Goal: Navigation & Orientation: Find specific page/section

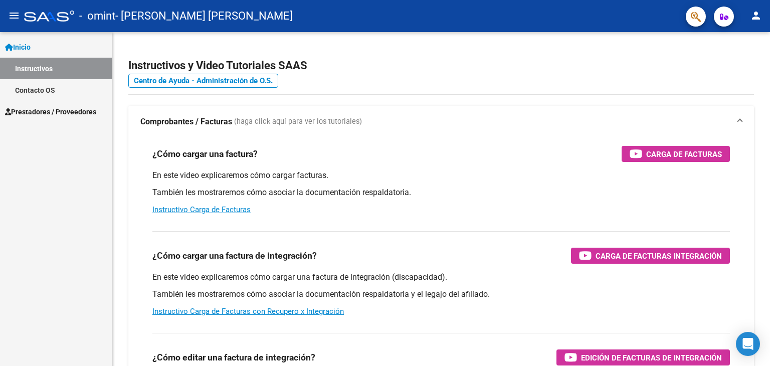
select select "Spanish"
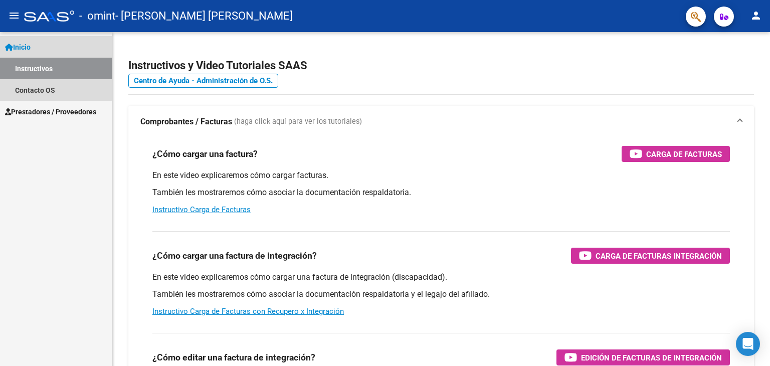
click at [44, 67] on link "Instructivos" at bounding box center [56, 69] width 112 height 22
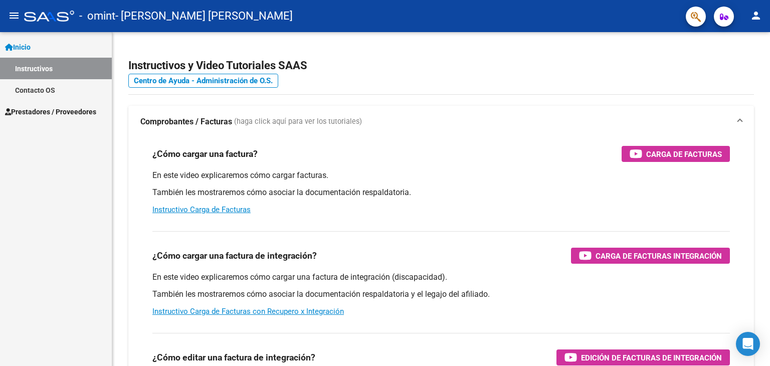
click at [31, 49] on span "Inicio" at bounding box center [18, 47] width 26 height 11
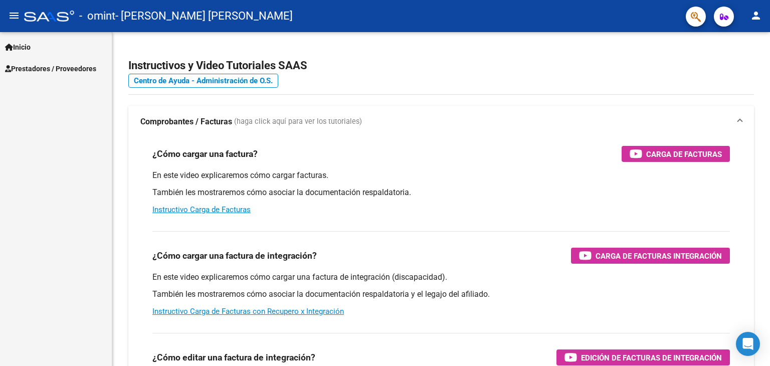
click at [43, 67] on span "Prestadores / Proveedores" at bounding box center [50, 68] width 91 height 11
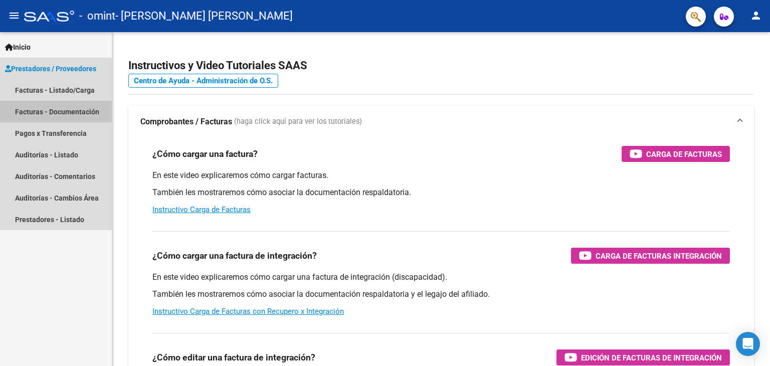
click at [44, 115] on link "Facturas - Documentación" at bounding box center [56, 112] width 112 height 22
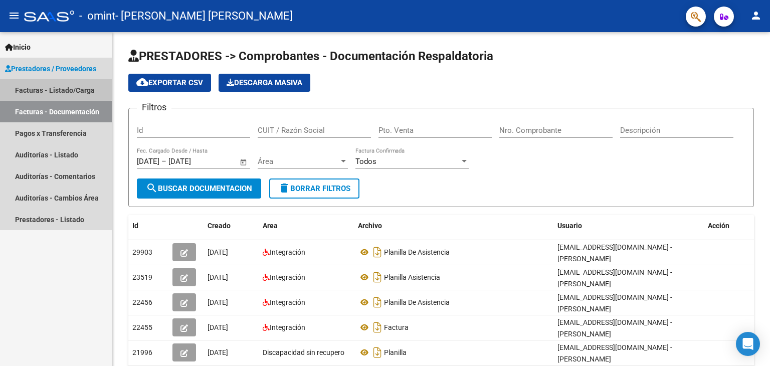
click at [49, 89] on link "Facturas - Listado/Carga" at bounding box center [56, 90] width 112 height 22
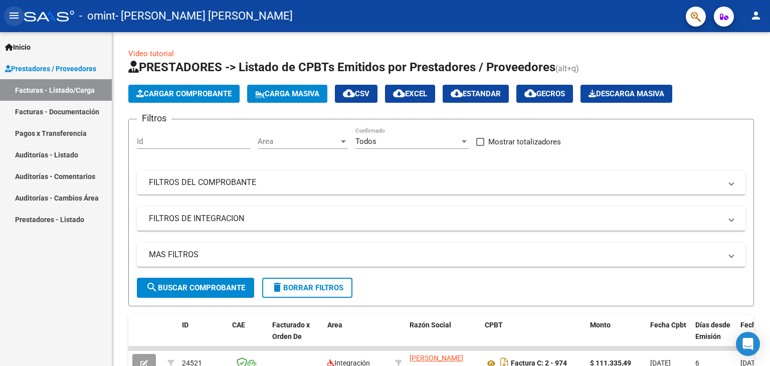
click at [14, 13] on mat-icon "menu" at bounding box center [14, 16] width 12 height 12
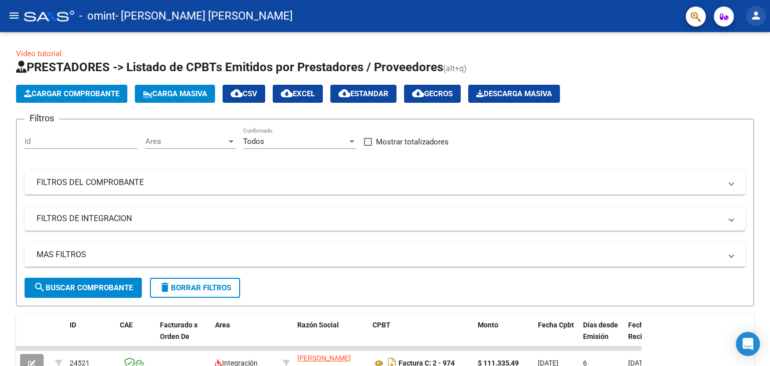
click at [754, 15] on mat-icon "person" at bounding box center [756, 16] width 12 height 12
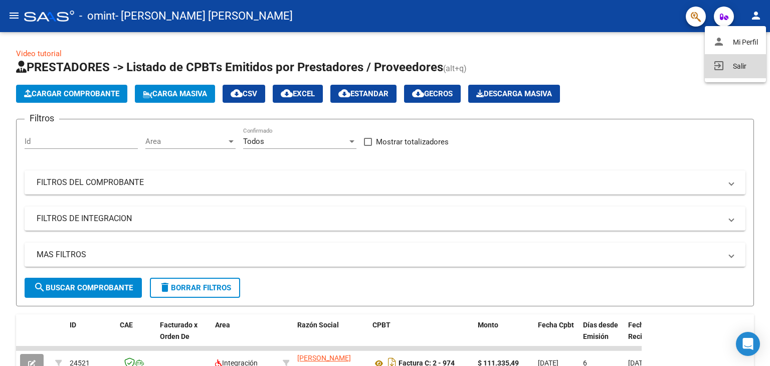
click at [730, 66] on button "exit_to_app Salir" at bounding box center [735, 66] width 61 height 24
